Goal: Task Accomplishment & Management: Use online tool/utility

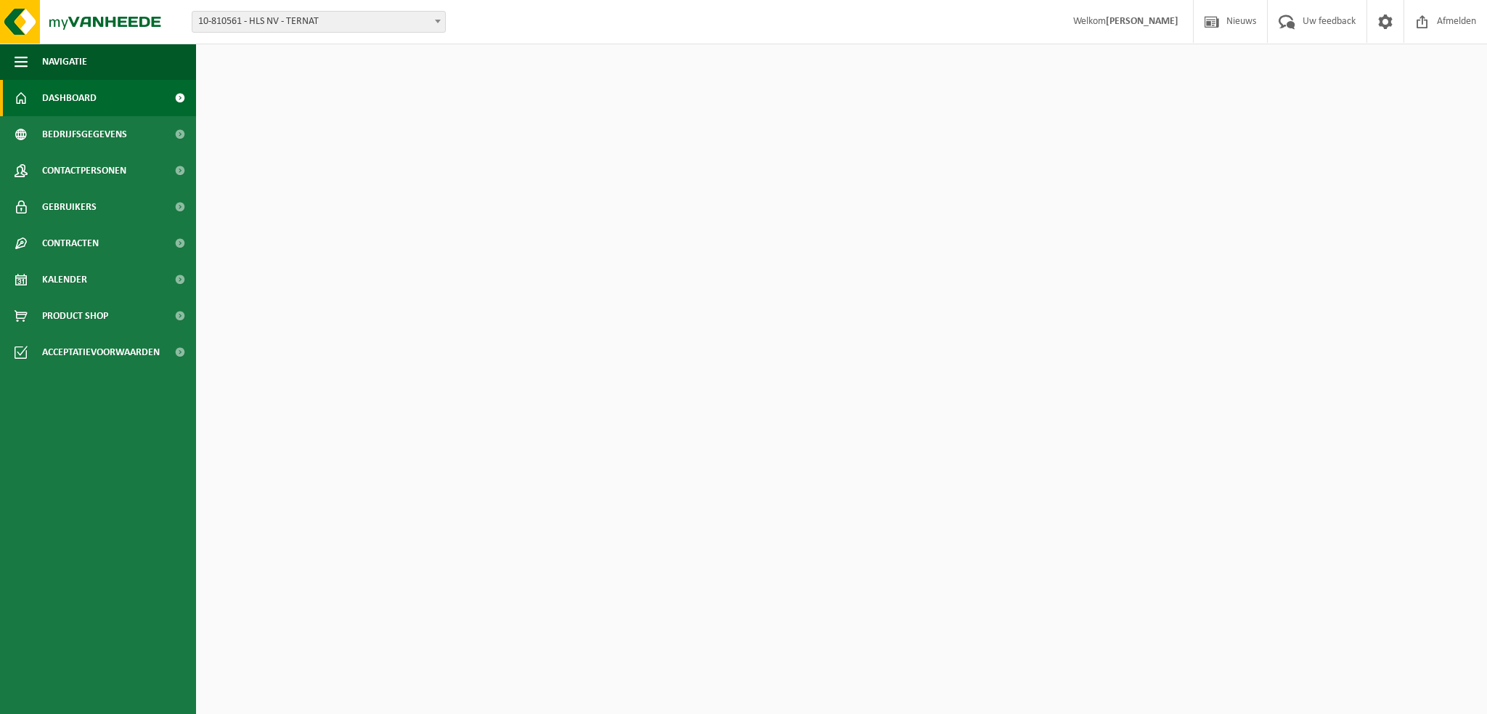
click at [364, 20] on span "10-810561 - HLS NV - TERNAT" at bounding box center [318, 22] width 253 height 20
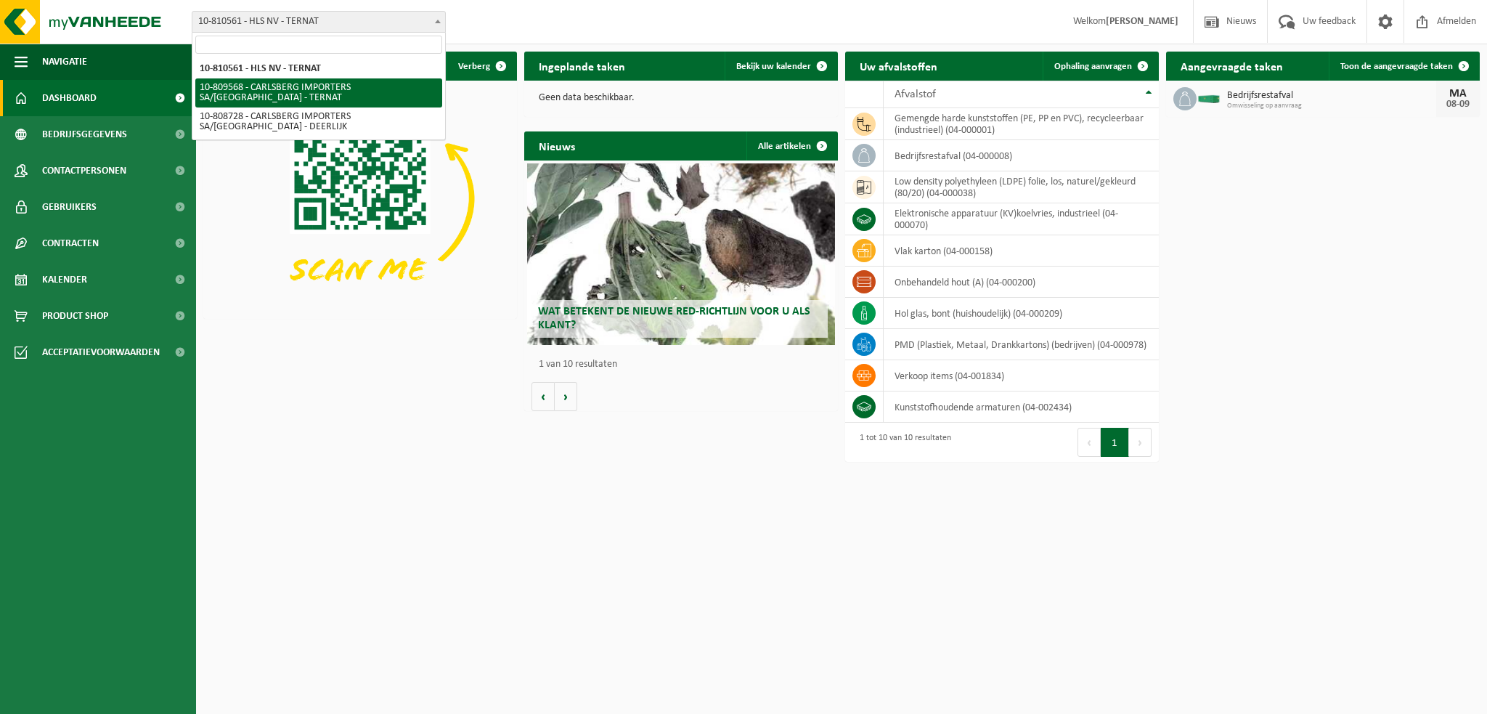
select select "121122"
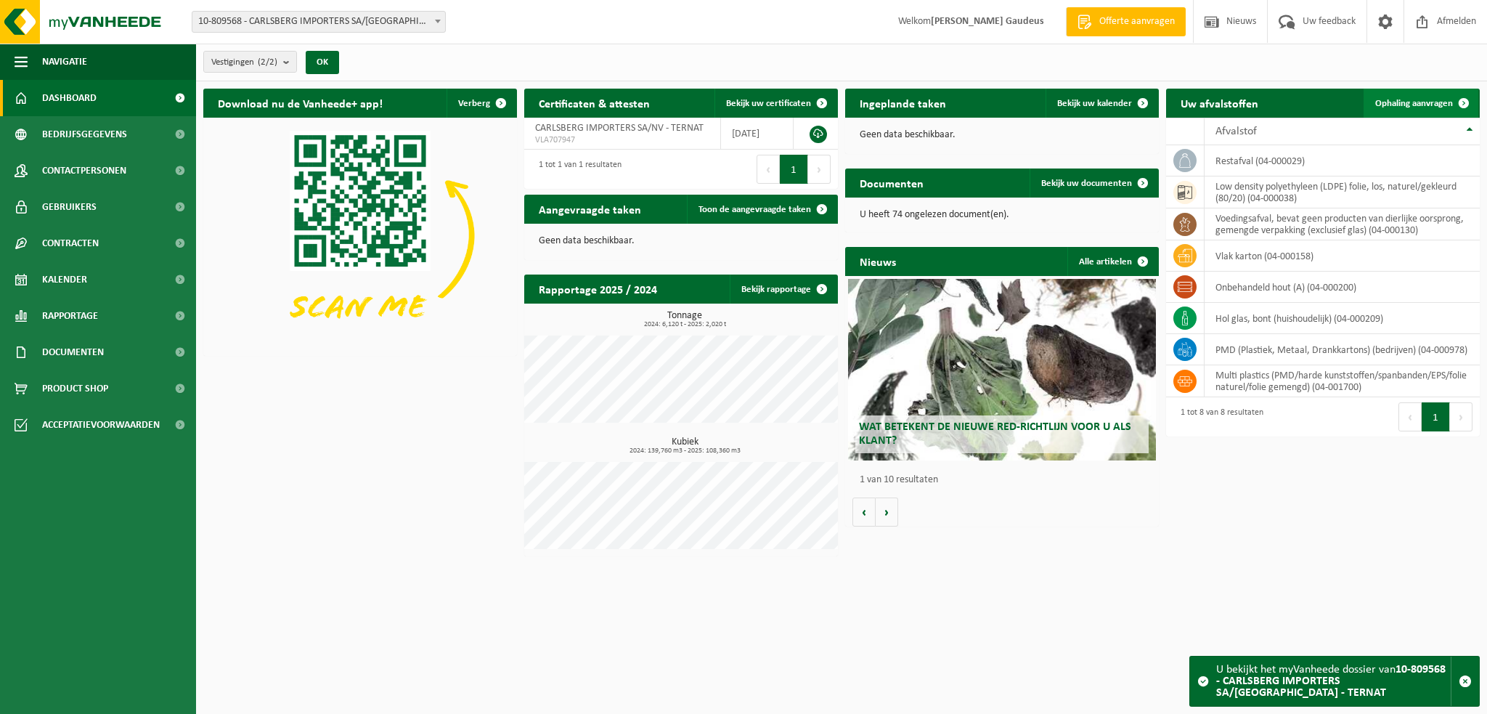
click at [1409, 101] on span "Ophaling aanvragen" at bounding box center [1414, 103] width 78 height 9
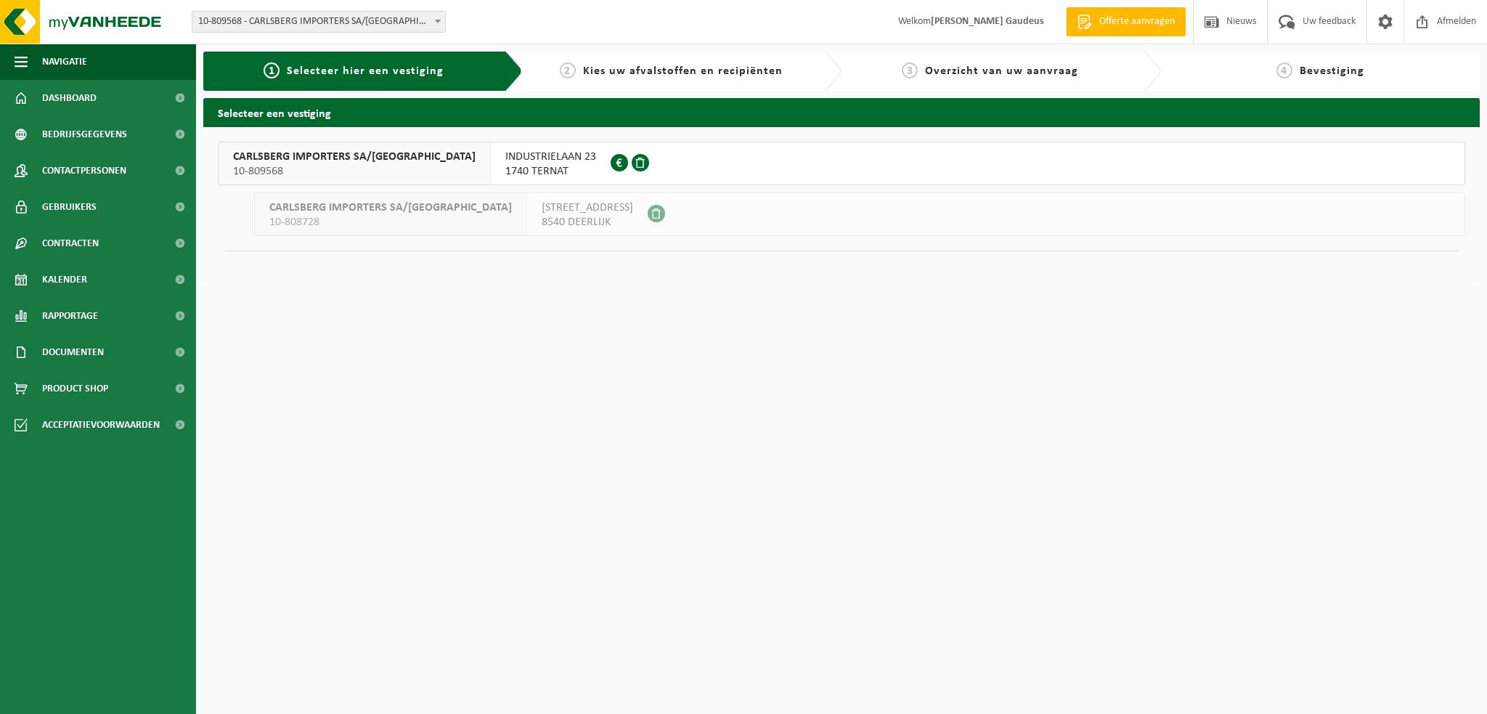
click at [505, 159] on span "INDUSTRIELAAN 23" at bounding box center [550, 157] width 91 height 15
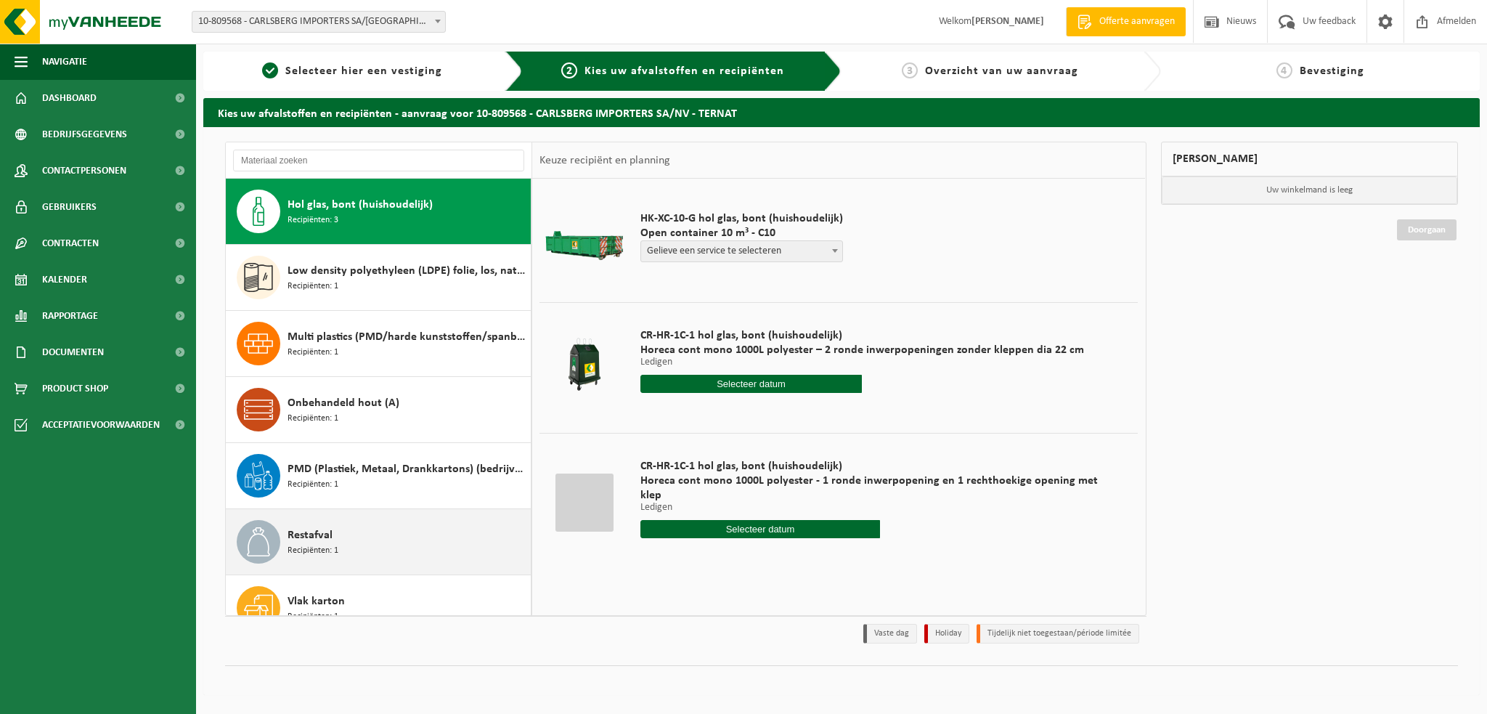
click at [386, 545] on div "Restafval Recipiënten: 1" at bounding box center [407, 542] width 240 height 44
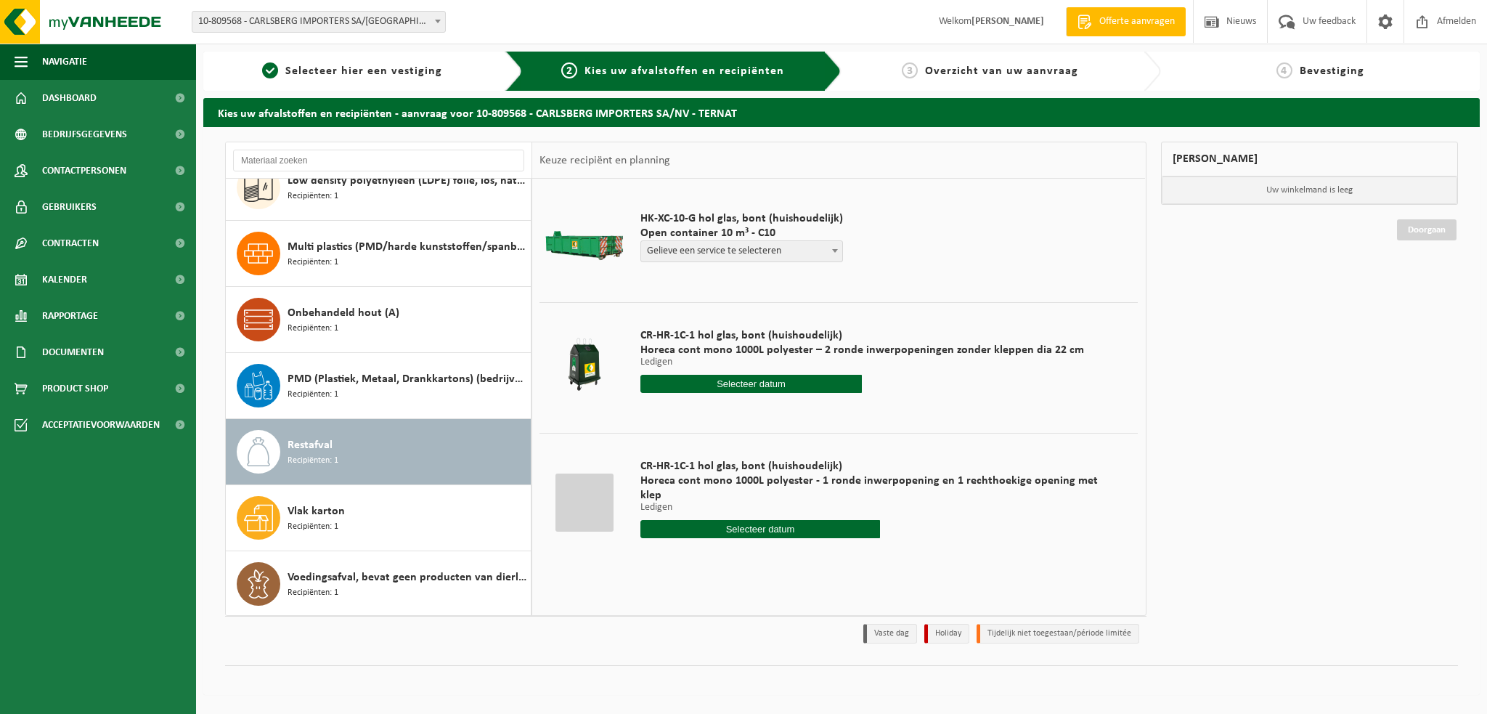
scroll to position [90, 0]
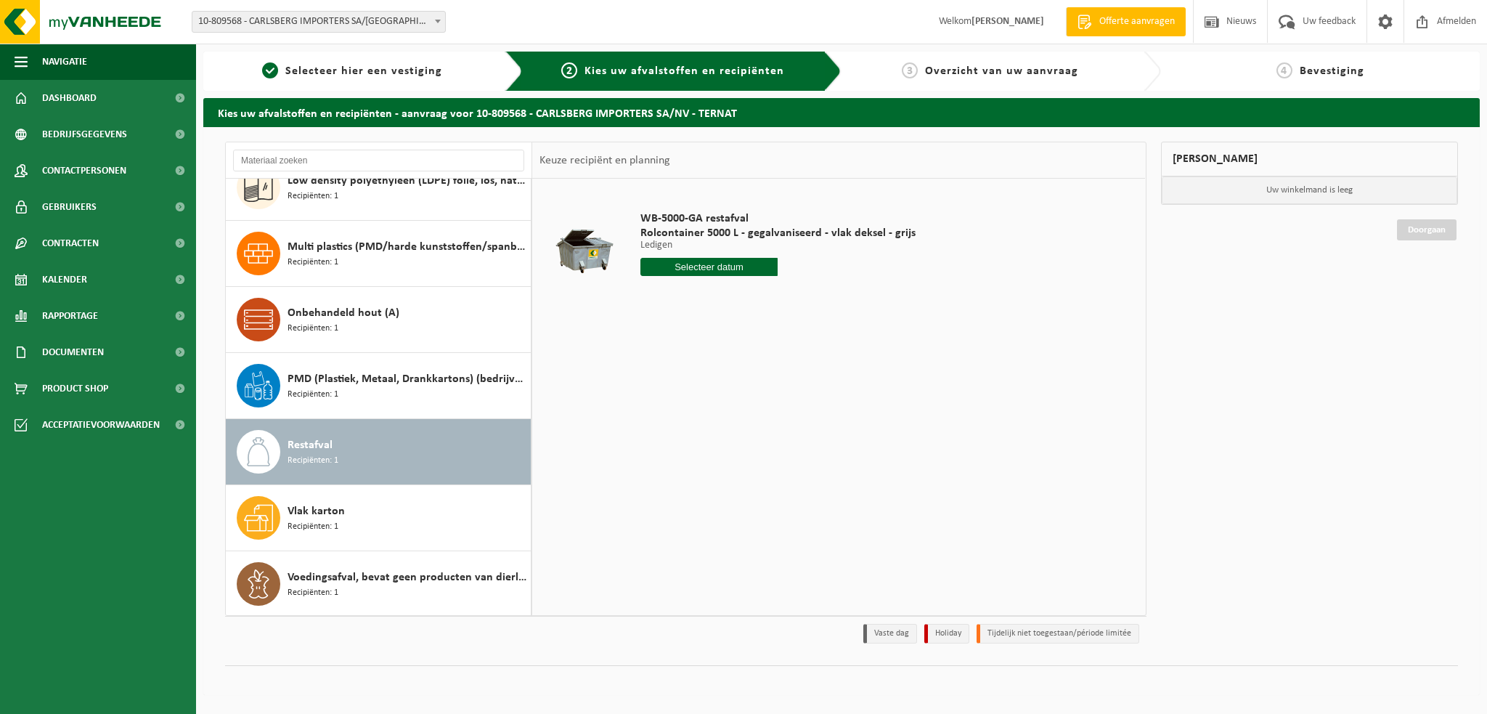
click at [733, 269] on input "text" at bounding box center [709, 267] width 138 height 18
click at [730, 371] on div "11" at bounding box center [729, 372] width 25 height 23
type input "Van [DATE]"
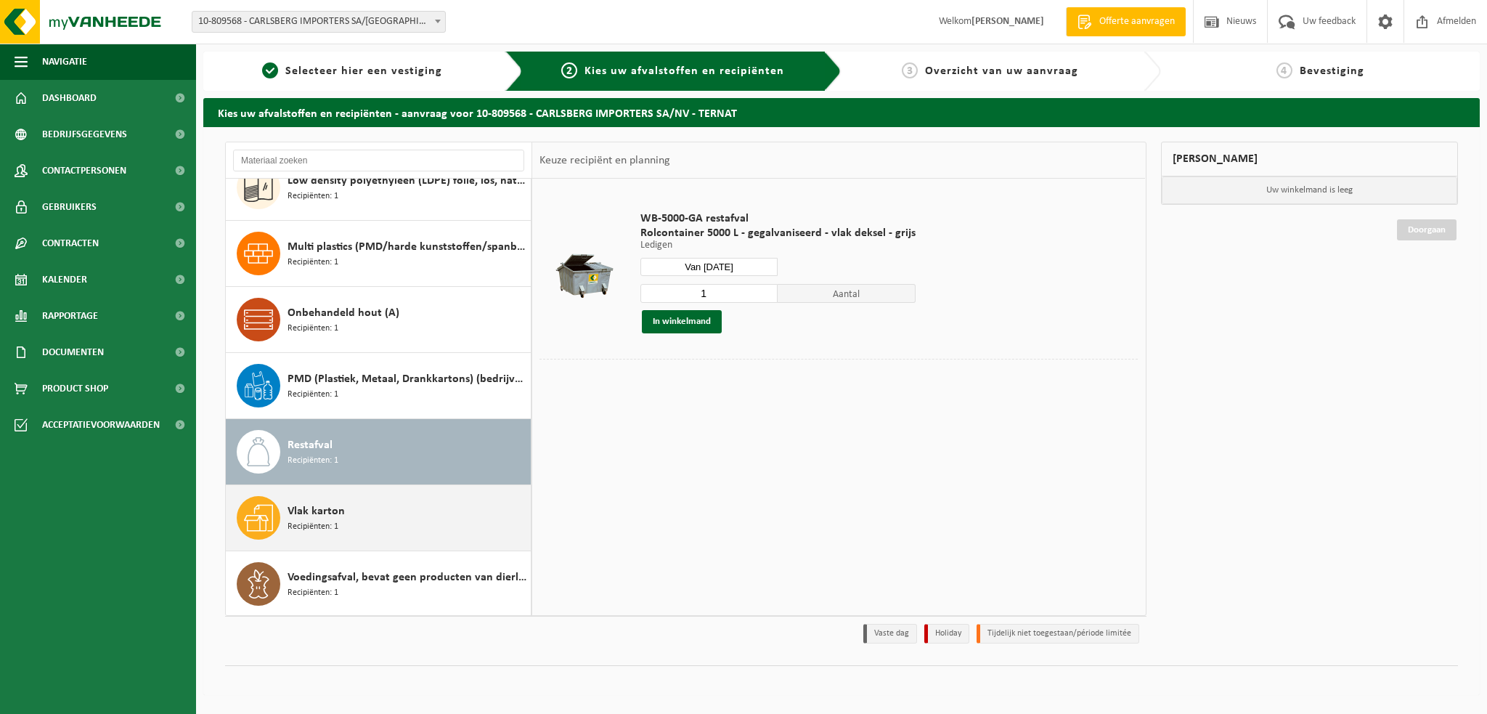
click at [383, 513] on div "Vlak karton Recipiënten: 1" at bounding box center [407, 518] width 240 height 44
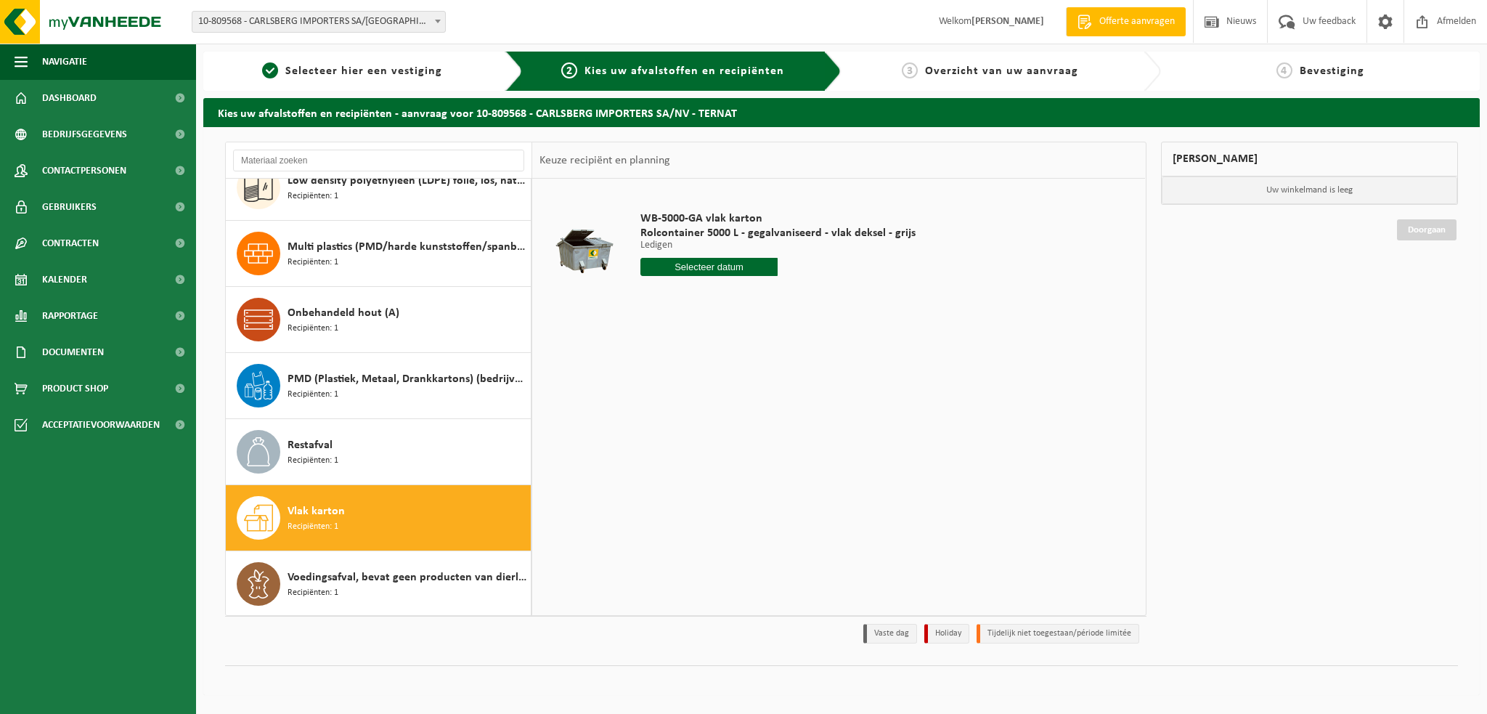
click at [682, 264] on input "text" at bounding box center [709, 267] width 138 height 18
click at [682, 375] on div "9" at bounding box center [678, 372] width 25 height 23
type input "Van [DATE]"
click at [711, 322] on button "In winkelmand" at bounding box center [682, 321] width 80 height 23
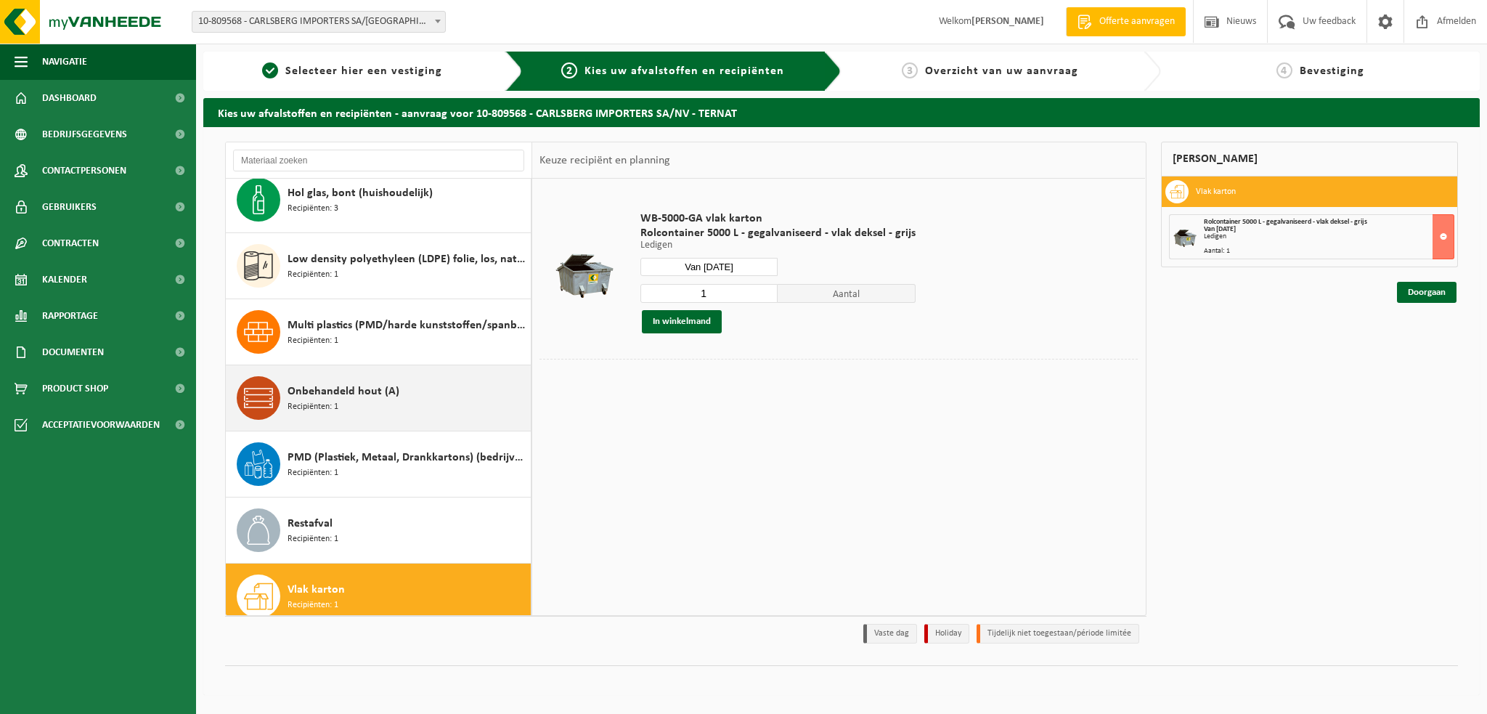
scroll to position [0, 0]
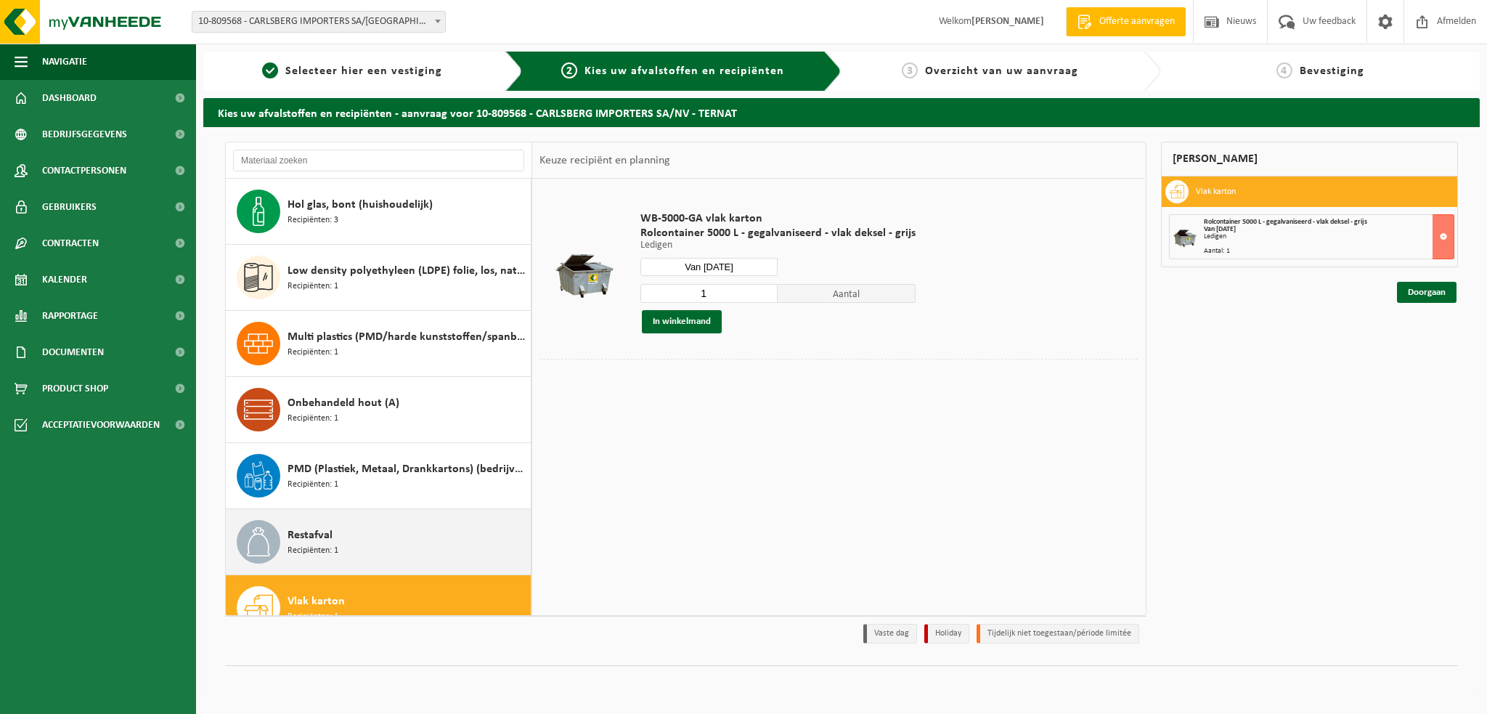
click at [356, 536] on div "Restafval Recipiënten: 1" at bounding box center [407, 542] width 240 height 44
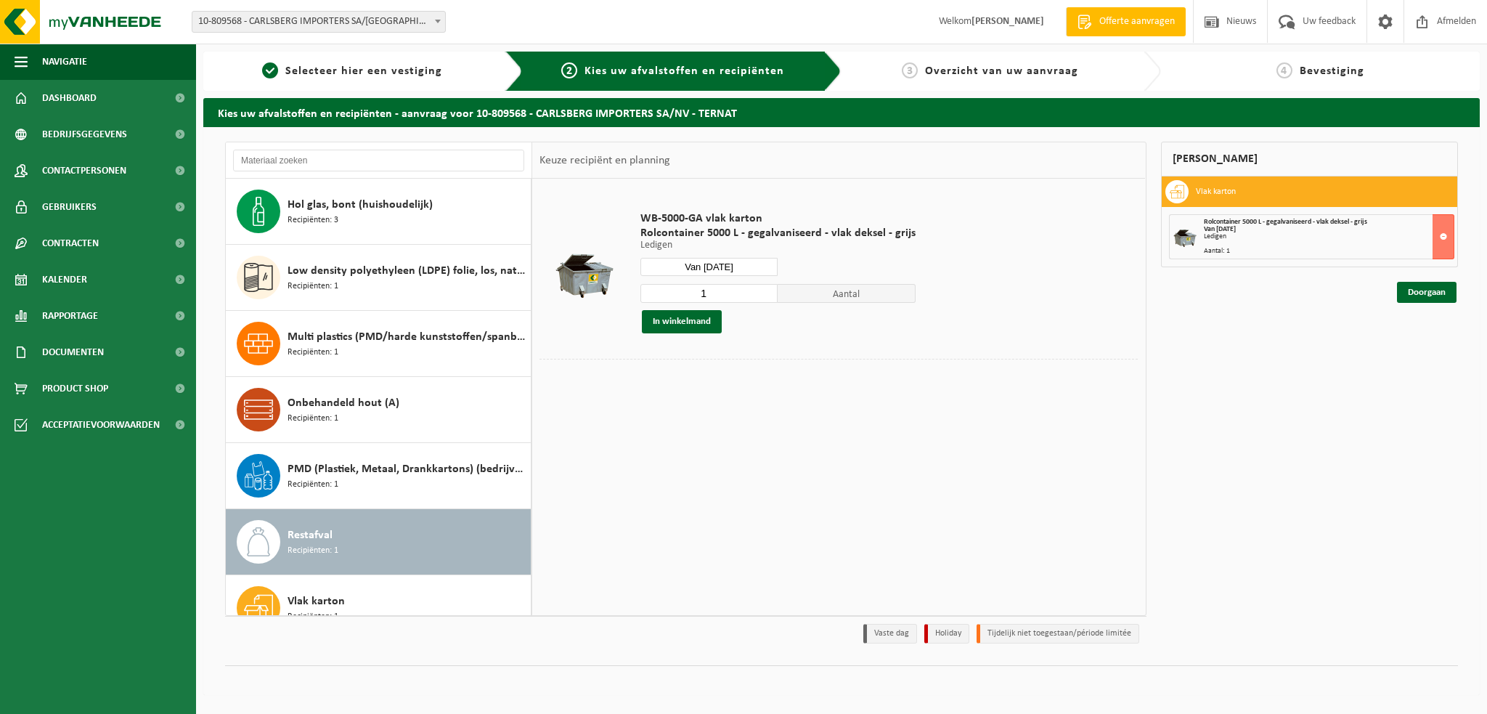
scroll to position [90, 0]
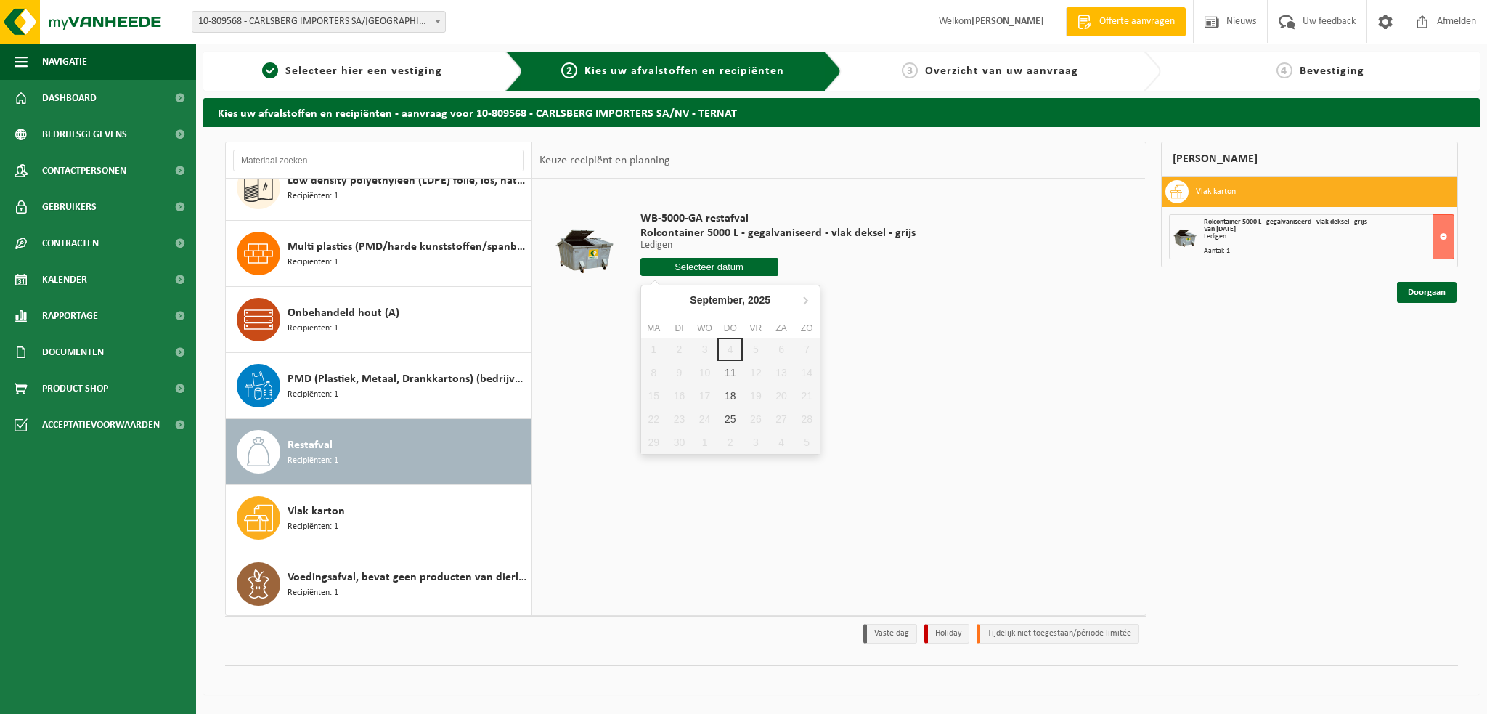
click at [695, 262] on input "text" at bounding box center [709, 267] width 138 height 18
click at [726, 370] on div "11" at bounding box center [729, 372] width 25 height 23
type input "Van 2025-09-11"
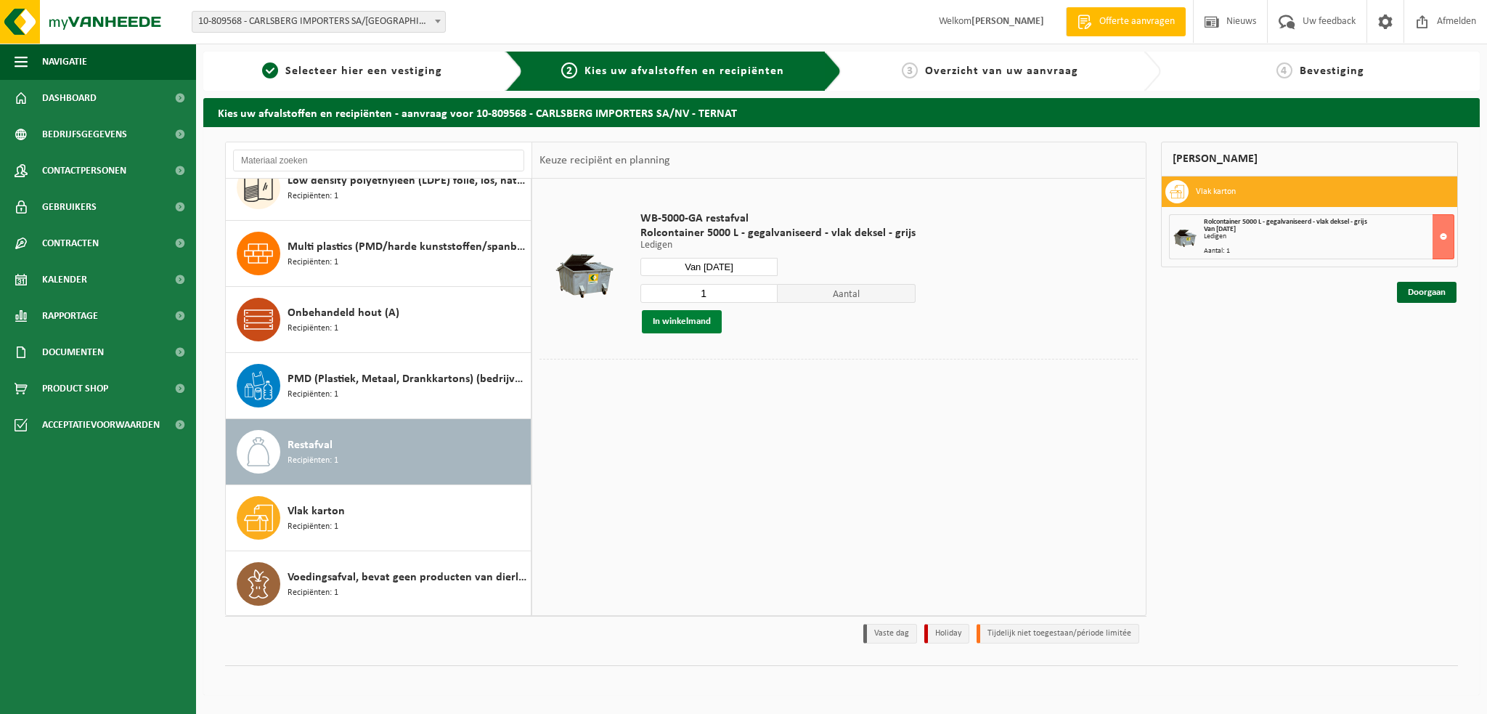
click at [684, 319] on button "In winkelmand" at bounding box center [682, 321] width 80 height 23
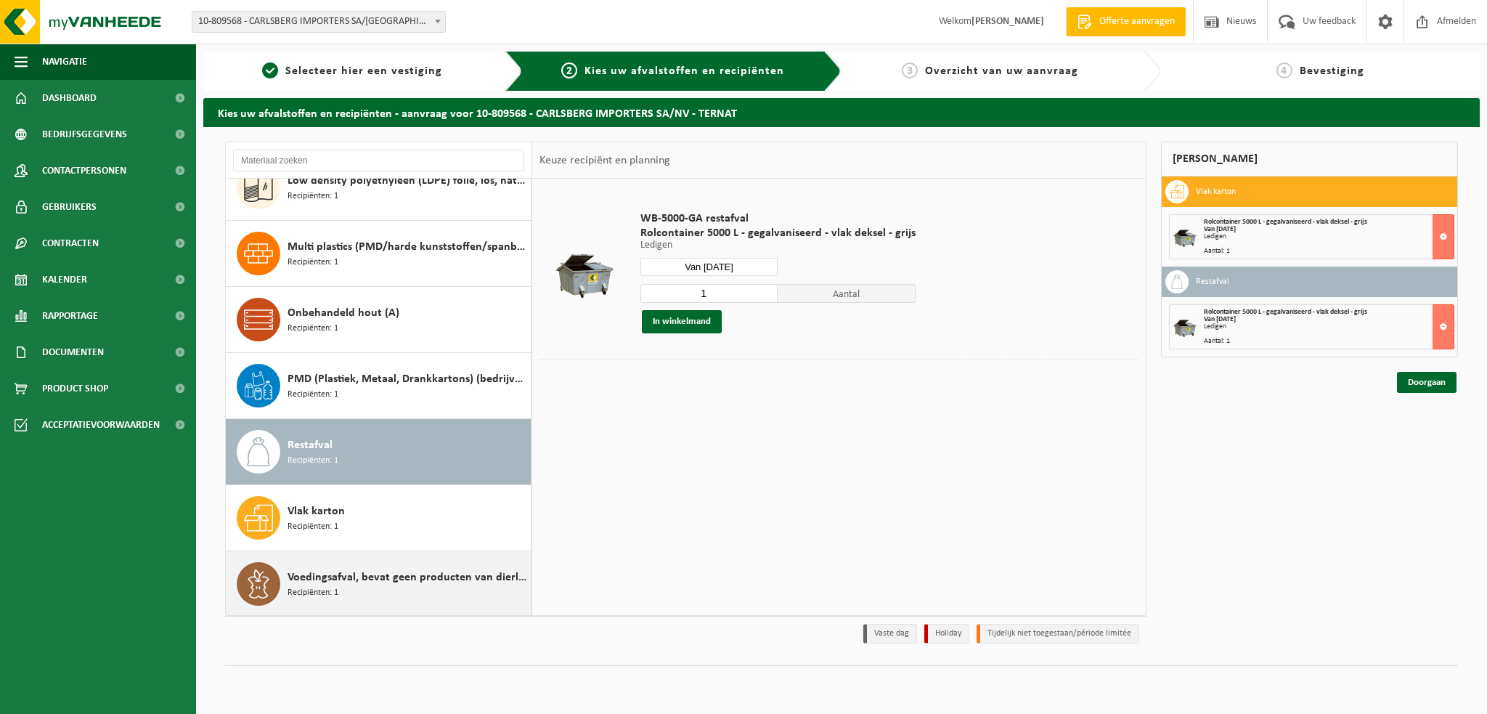
click at [409, 568] on span "Voedingsafval, bevat geen producten van dierlijke oorsprong, gemengde verpakkin…" at bounding box center [407, 576] width 240 height 17
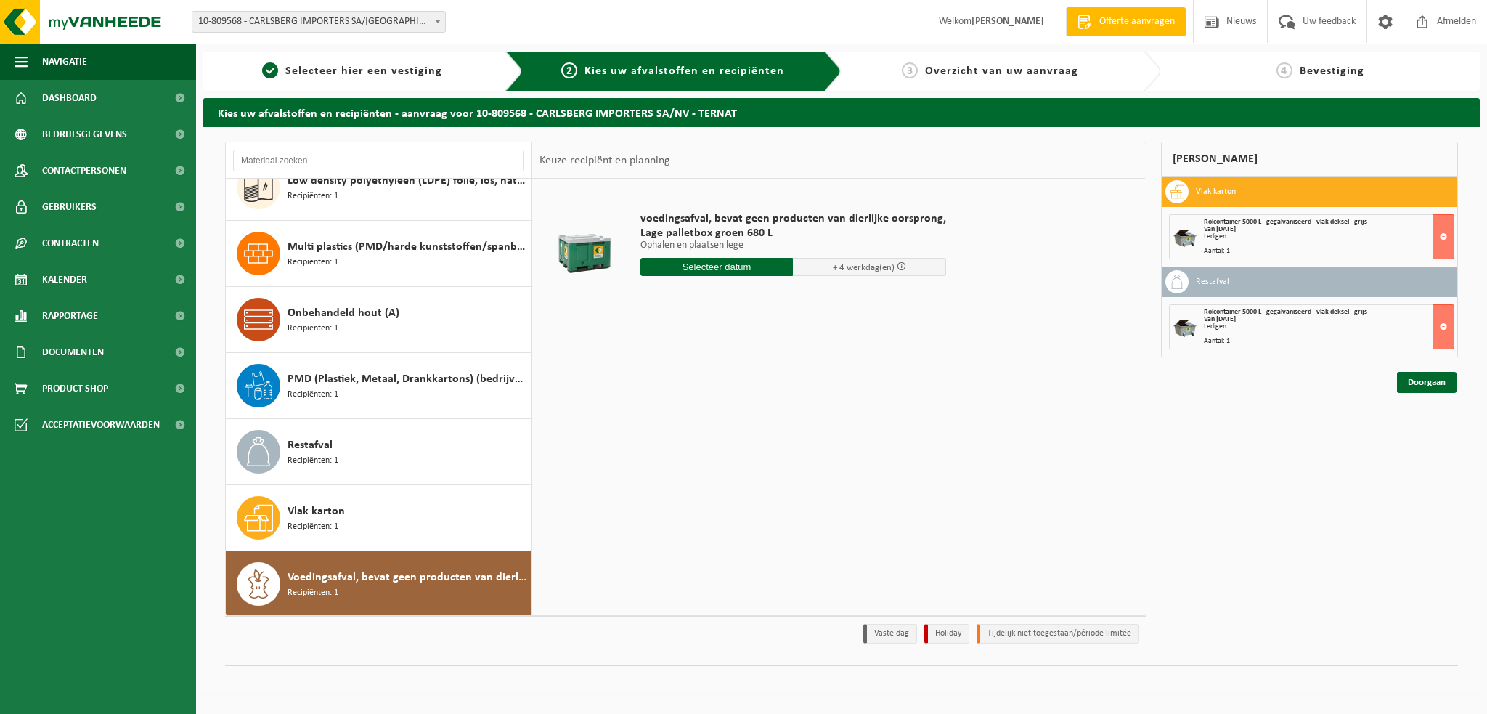
click at [712, 274] on input "text" at bounding box center [716, 267] width 153 height 18
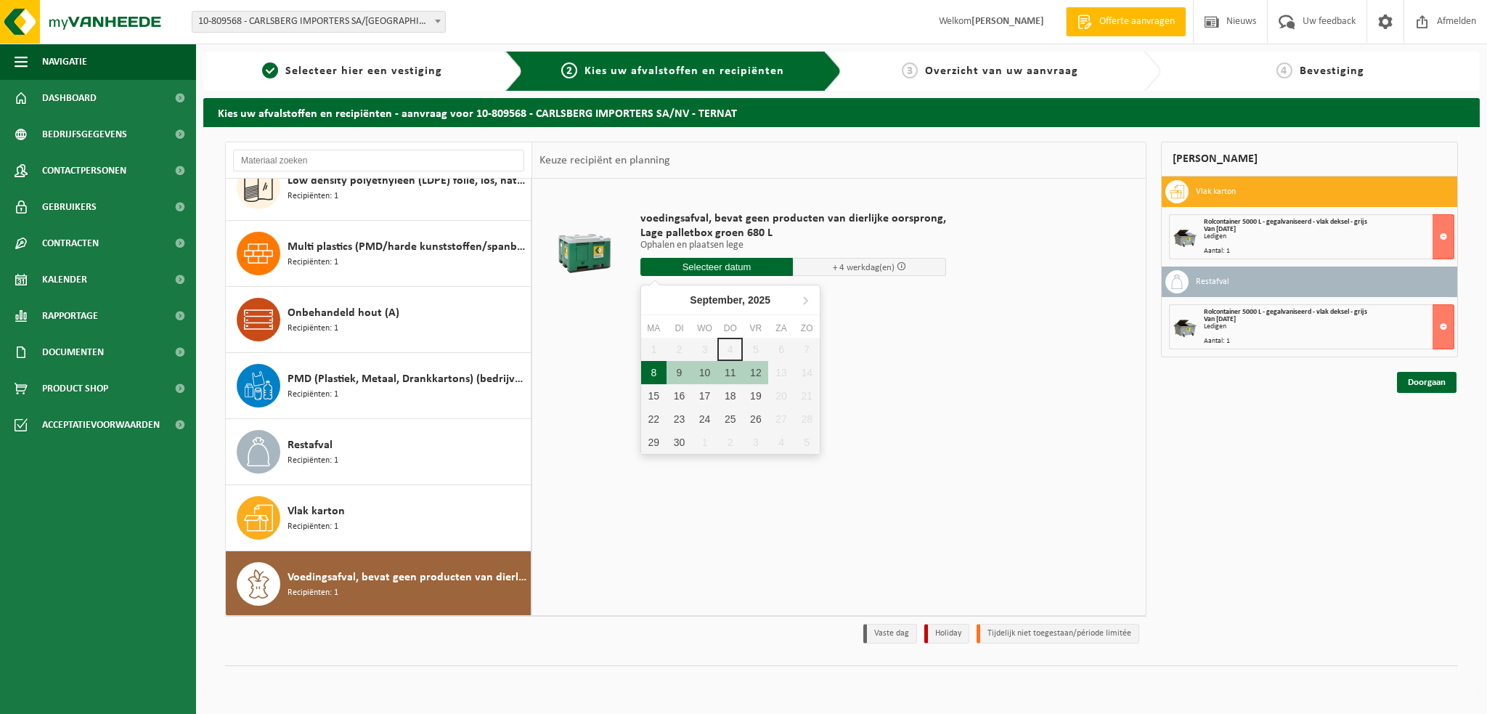
click at [649, 373] on div "8" at bounding box center [653, 372] width 25 height 23
type input "Van 2025-09-08"
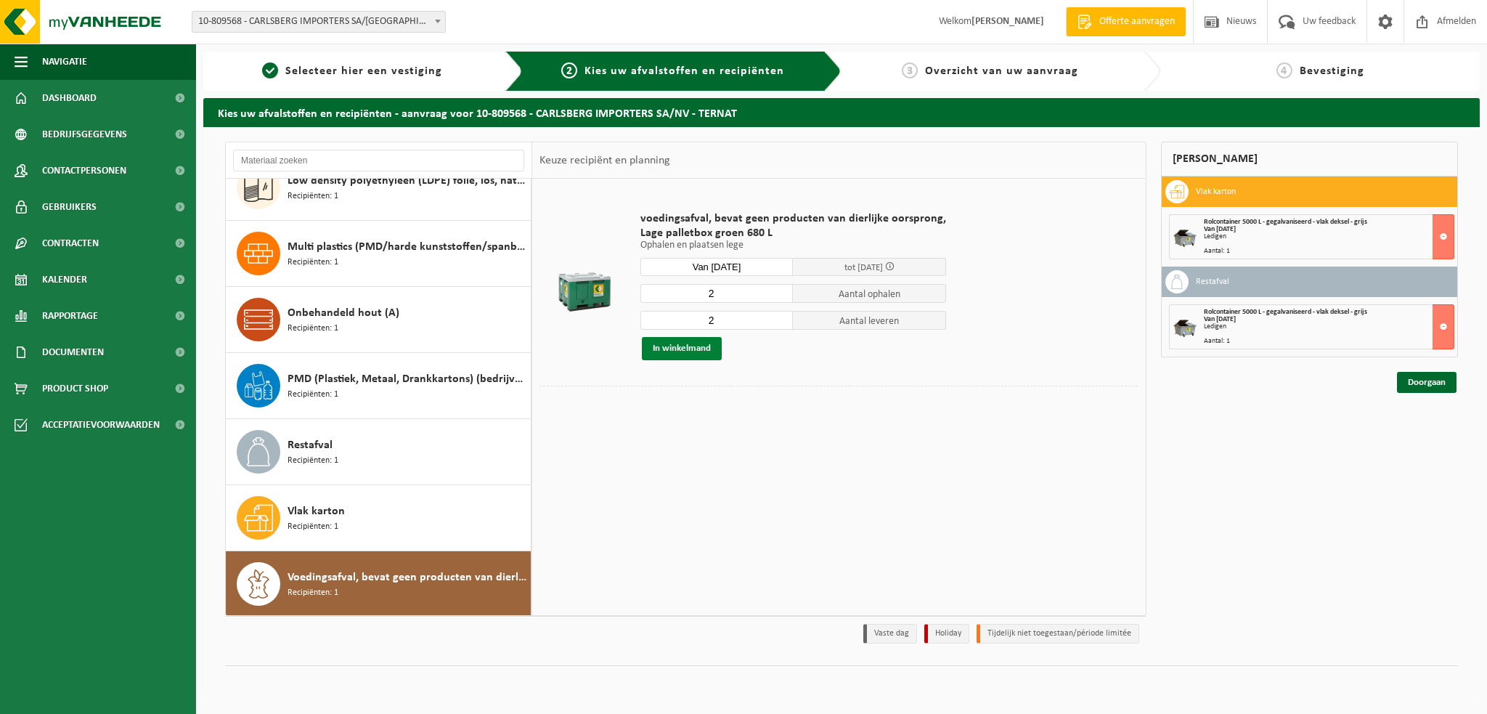
click at [663, 350] on button "In winkelmand" at bounding box center [682, 348] width 80 height 23
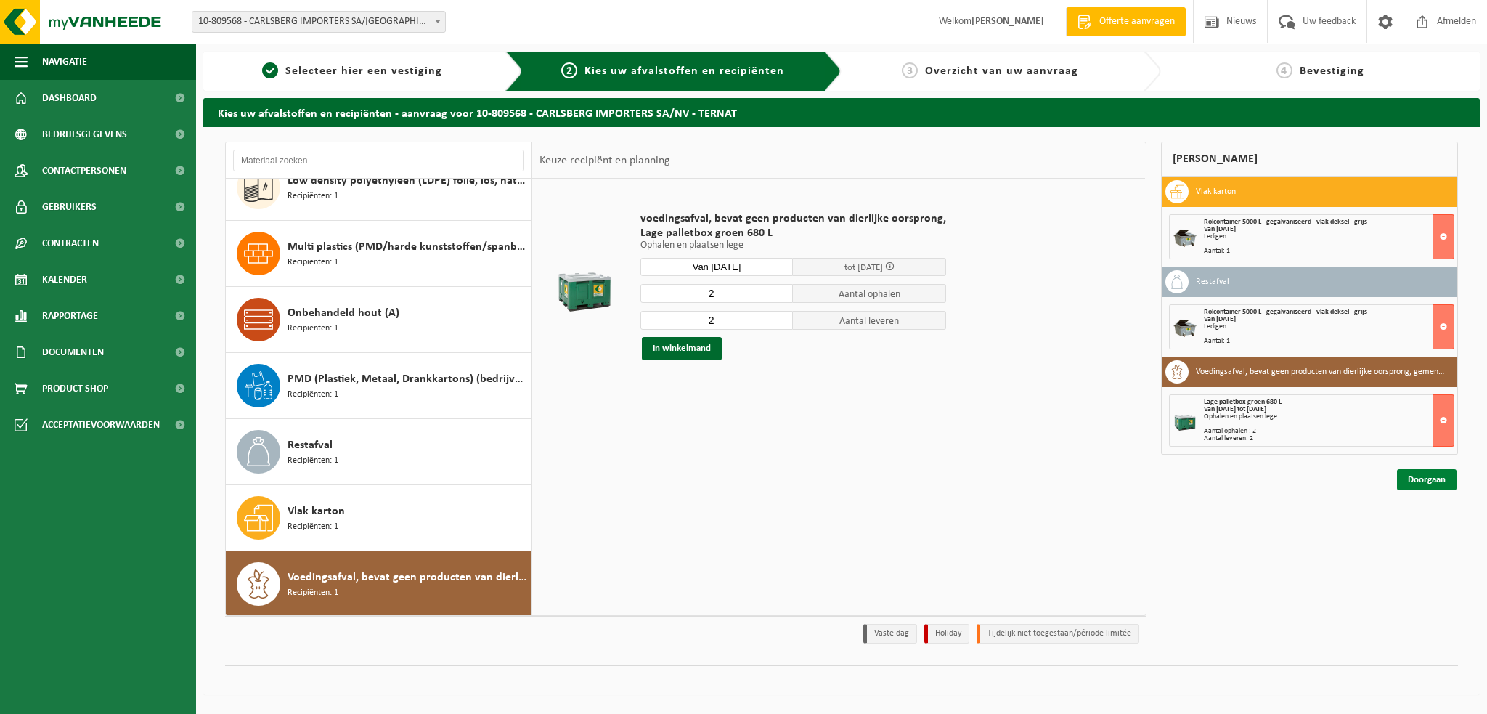
click at [1425, 473] on link "Doorgaan" at bounding box center [1427, 479] width 60 height 21
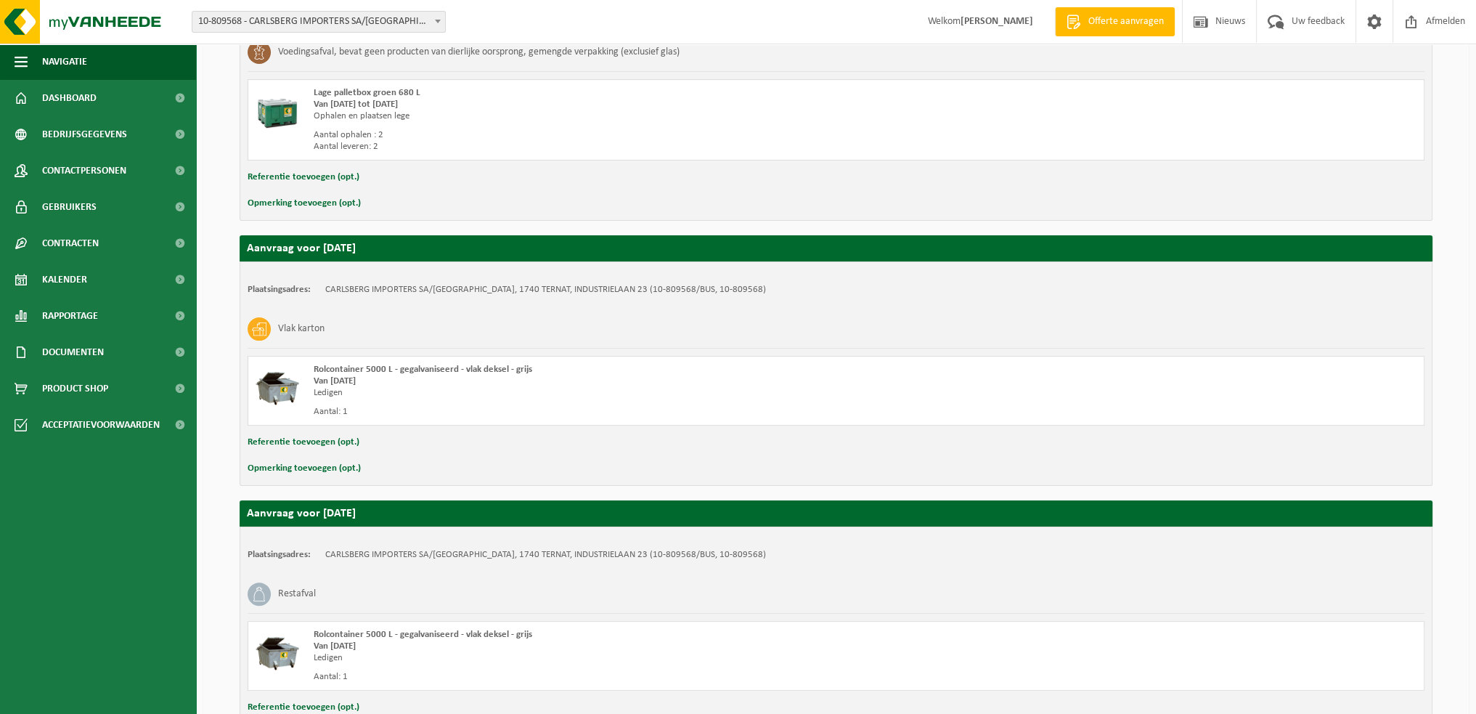
scroll to position [448, 0]
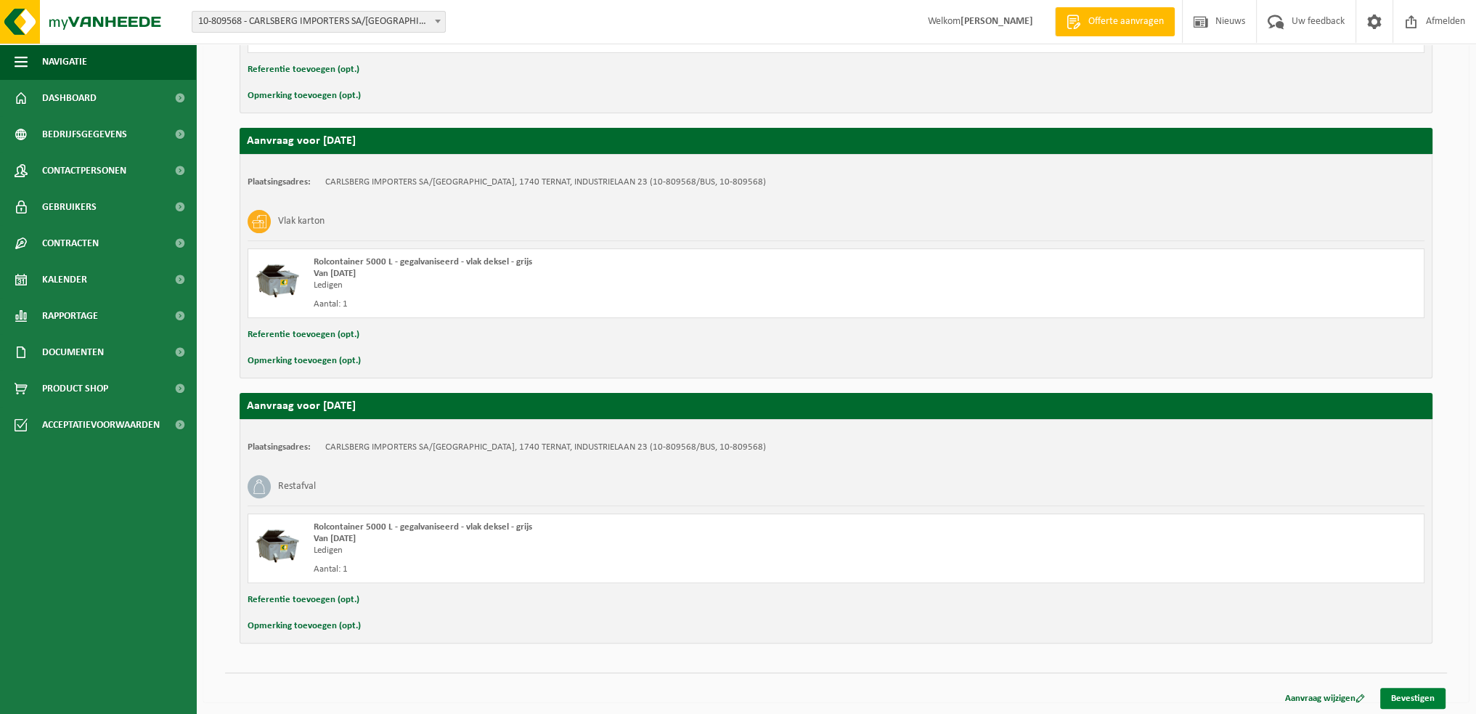
click at [1411, 703] on link "Bevestigen" at bounding box center [1412, 697] width 65 height 21
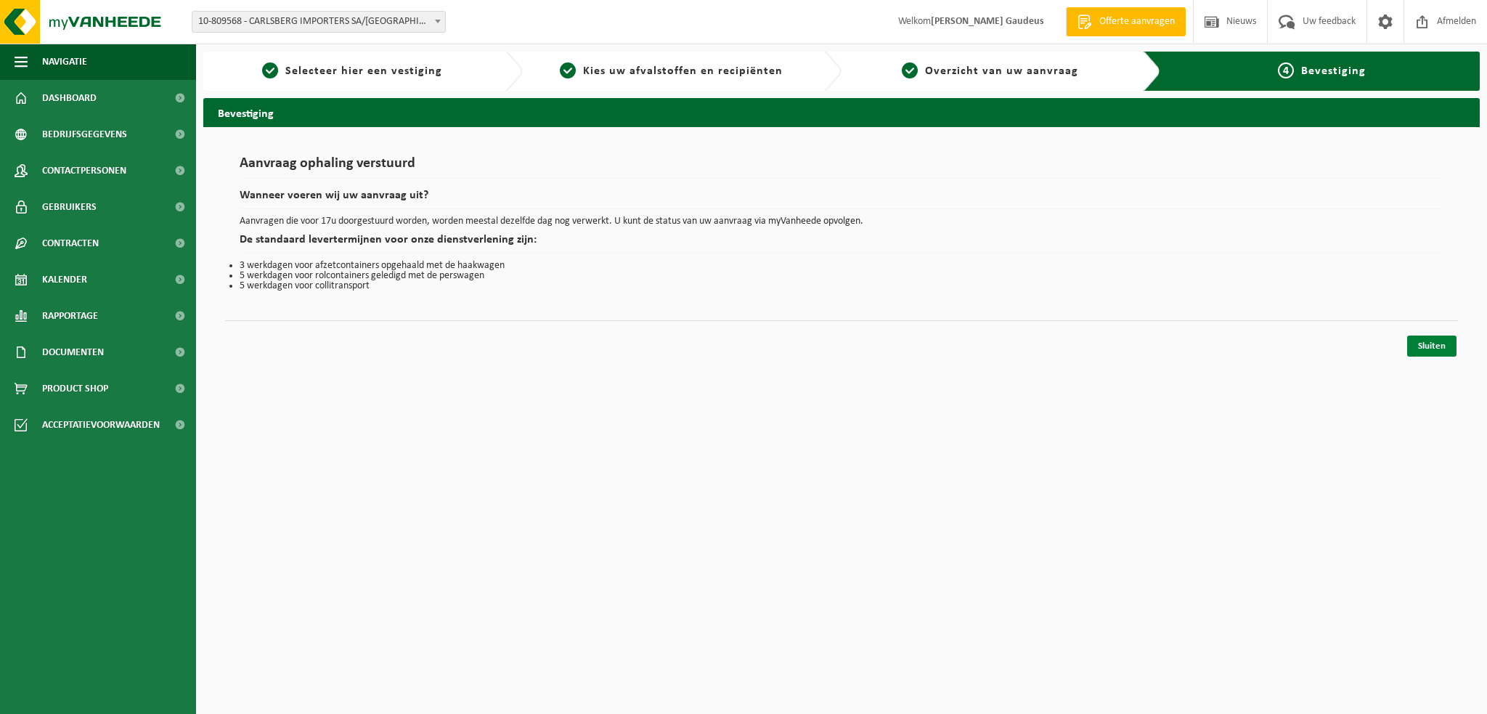
click at [1441, 340] on link "Sluiten" at bounding box center [1431, 345] width 49 height 21
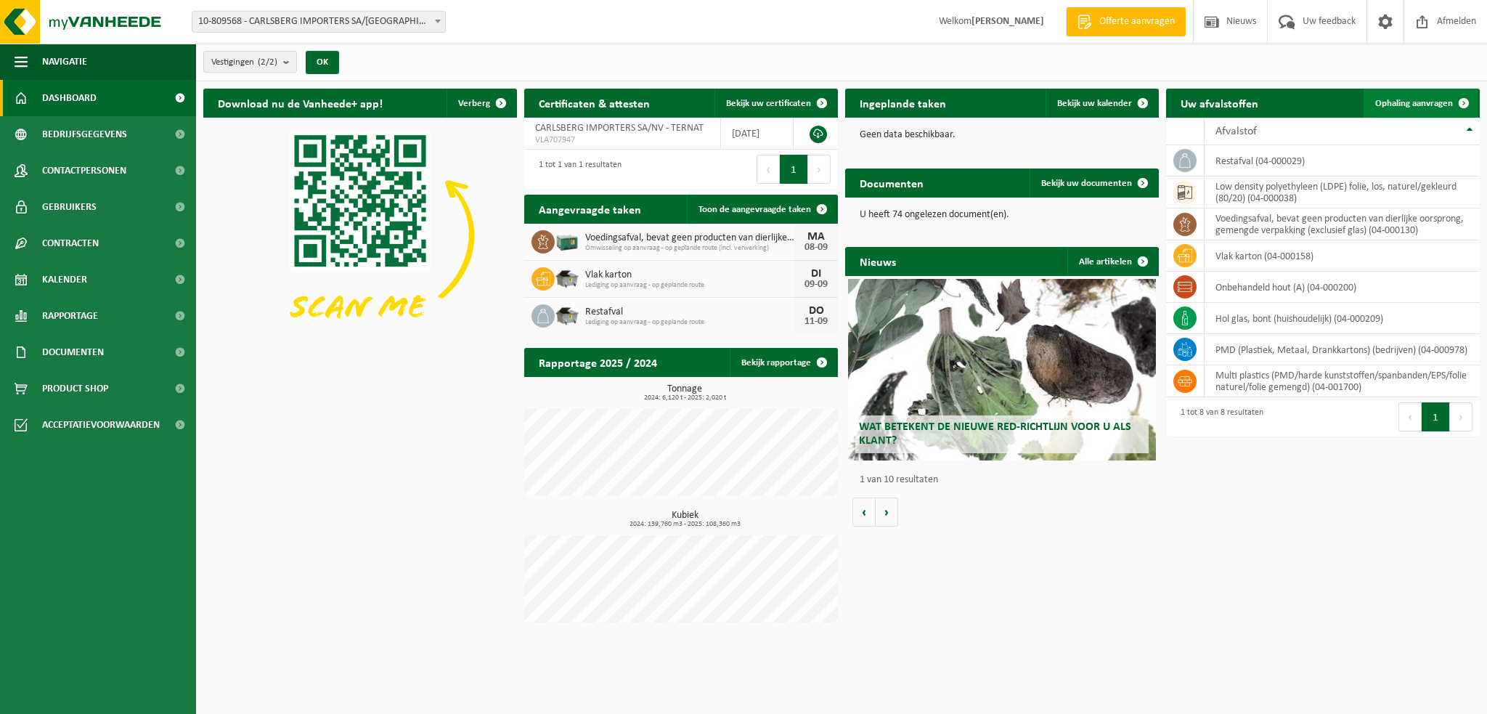
click at [1408, 104] on span "Ophaling aanvragen" at bounding box center [1414, 103] width 78 height 9
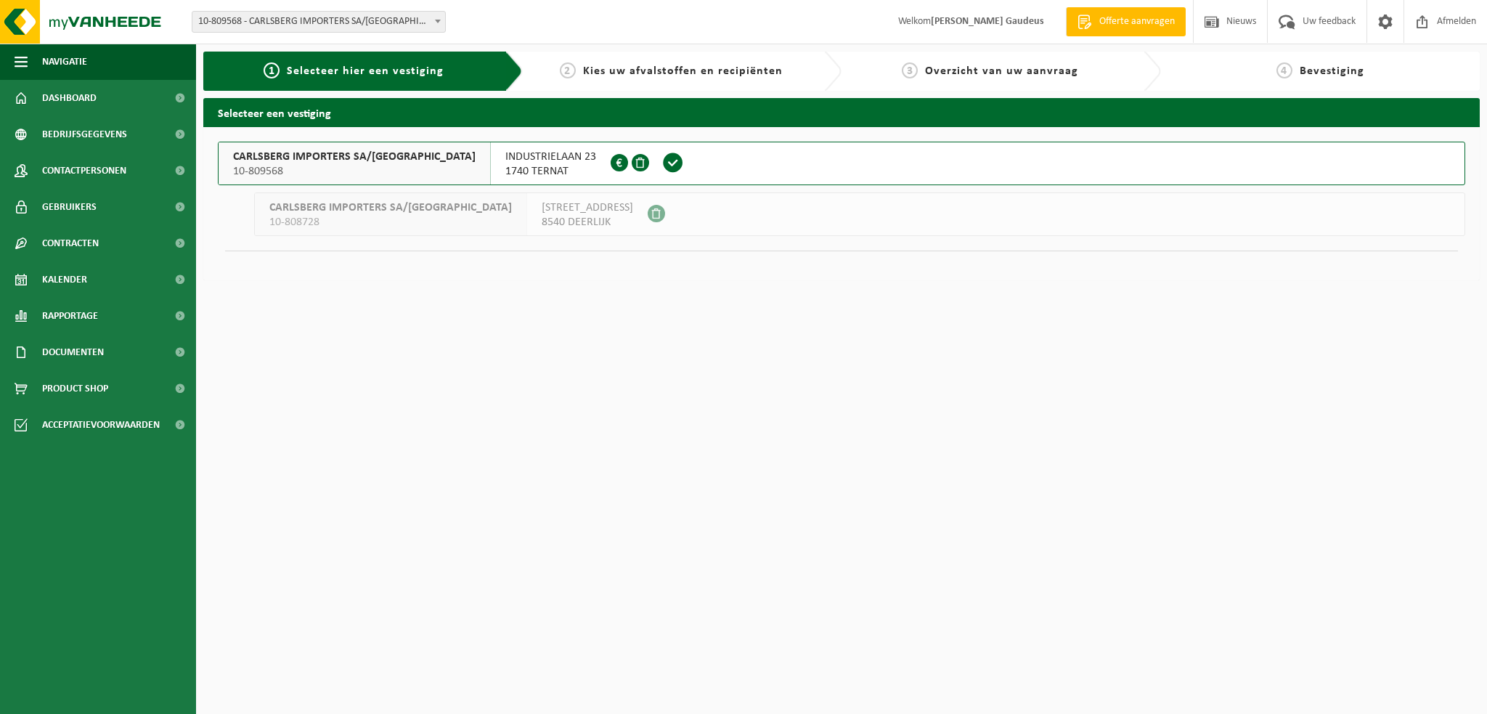
click at [505, 159] on span "INDUSTRIELAAN 23" at bounding box center [550, 157] width 91 height 15
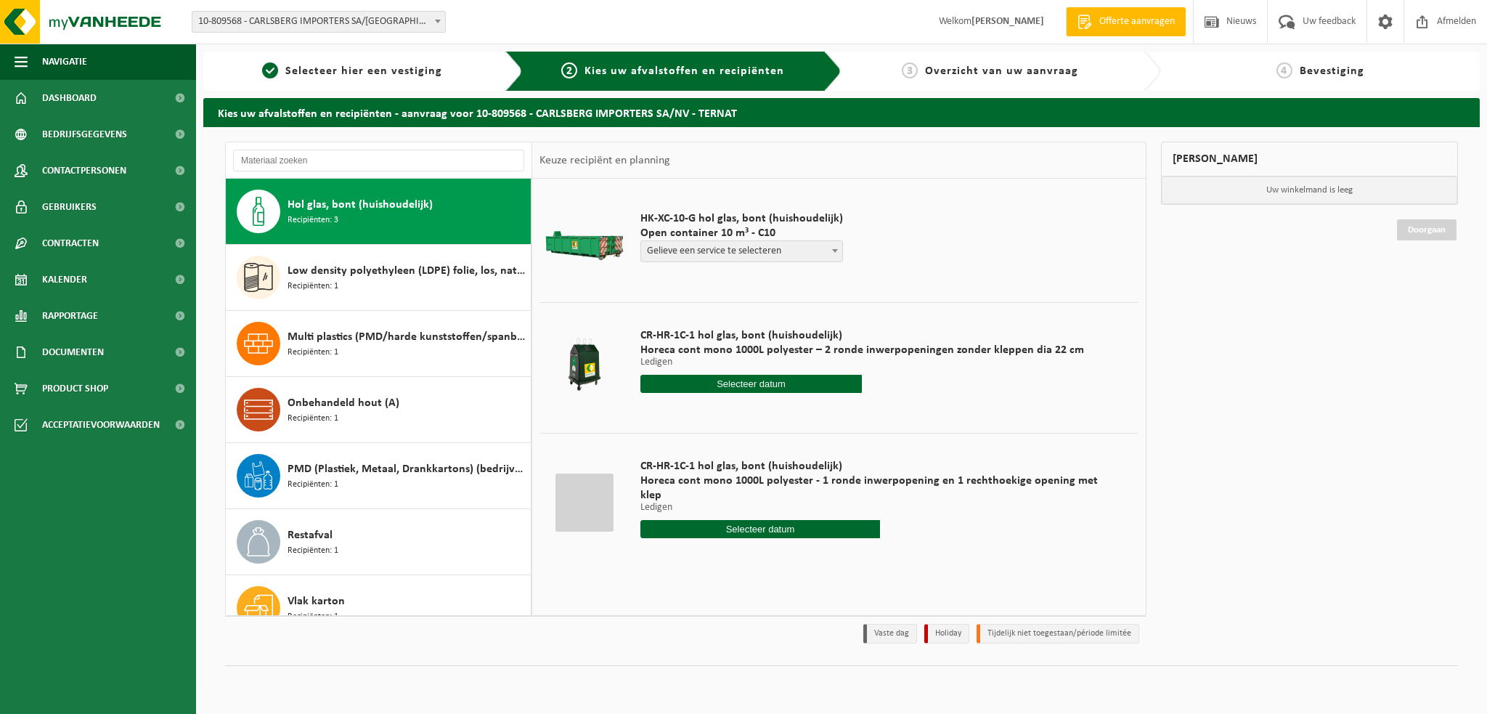
click at [558, 502] on div at bounding box center [584, 502] width 58 height 58
click at [772, 520] on input "text" at bounding box center [760, 529] width 240 height 18
click at [1074, 412] on div "CR-HR-1C-1 hol glas, bont (huishoudelijk) Horeca cont mono 1000L polyester – 2 …" at bounding box center [862, 364] width 458 height 101
click at [757, 251] on span "Gelieve een service te selecteren" at bounding box center [741, 251] width 201 height 20
click at [991, 278] on td "HK-XC-10-G hol glas, bont (huishoudelijk) Open container 10 m³ - C10 Gelieve ee…" at bounding box center [883, 240] width 509 height 109
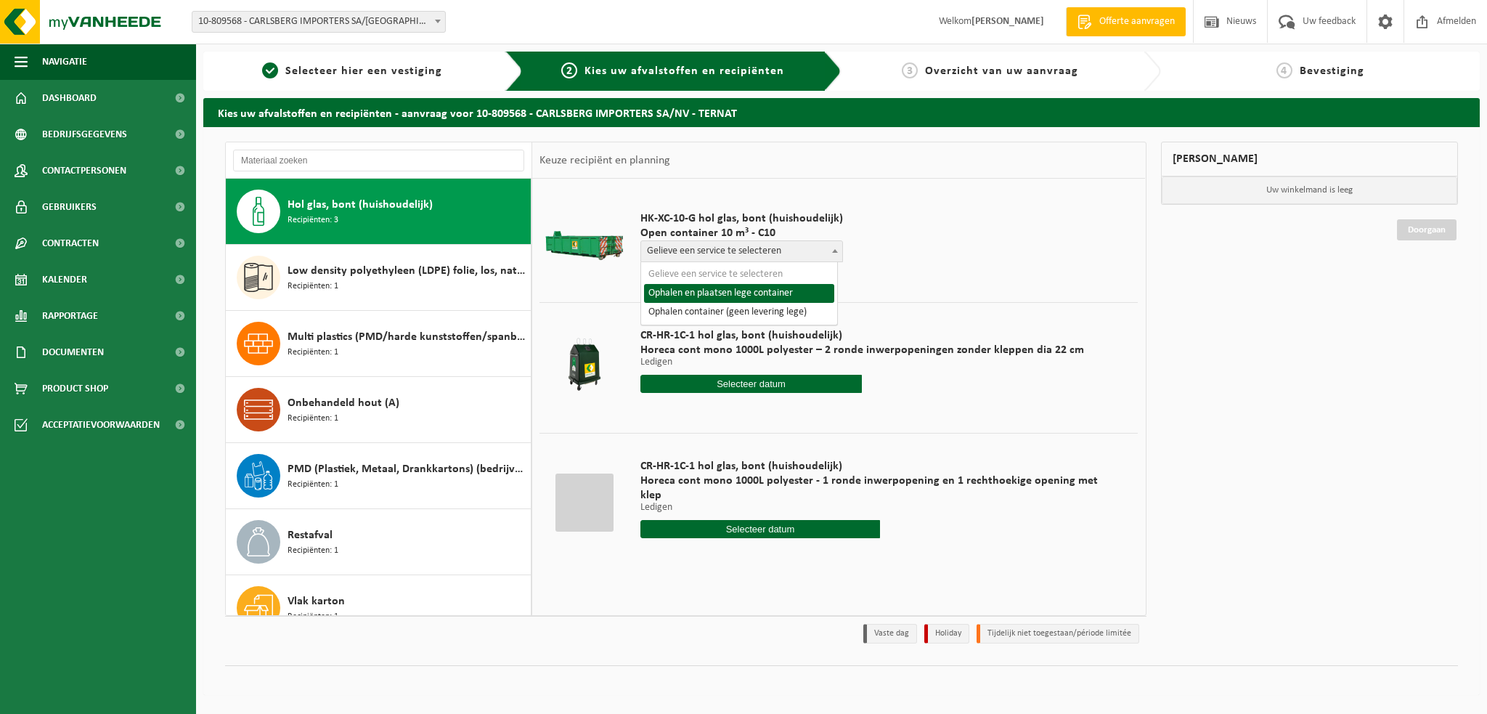
click at [816, 255] on span "Gelieve een service te selecteren" at bounding box center [741, 251] width 201 height 20
select select "P2PL-VEL-098293_HK-XC-10-GN-00_04-000209_72"
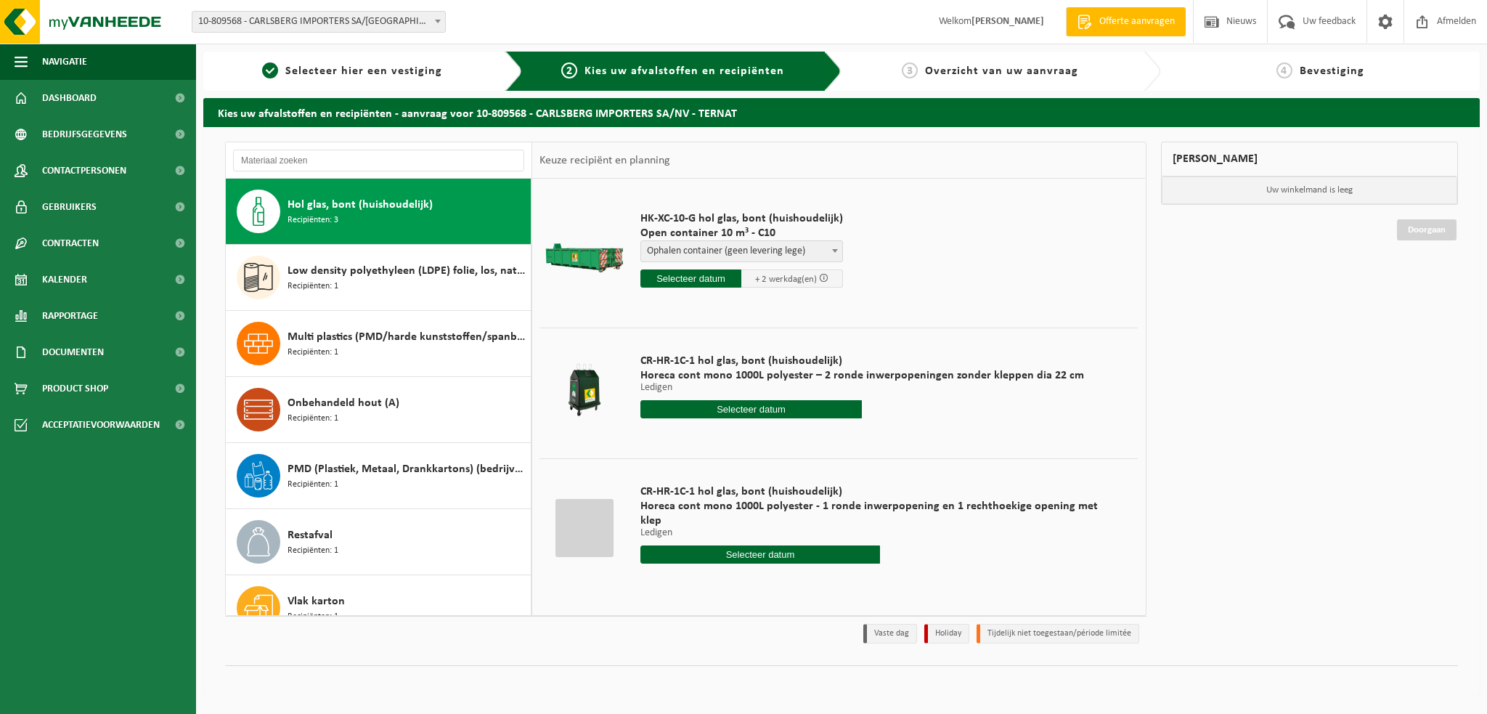
click at [1276, 432] on div "Mijn winkelmand Uw winkelmand is leeg Doorgaan" at bounding box center [1310, 396] width 312 height 509
